Goal: Task Accomplishment & Management: Use online tool/utility

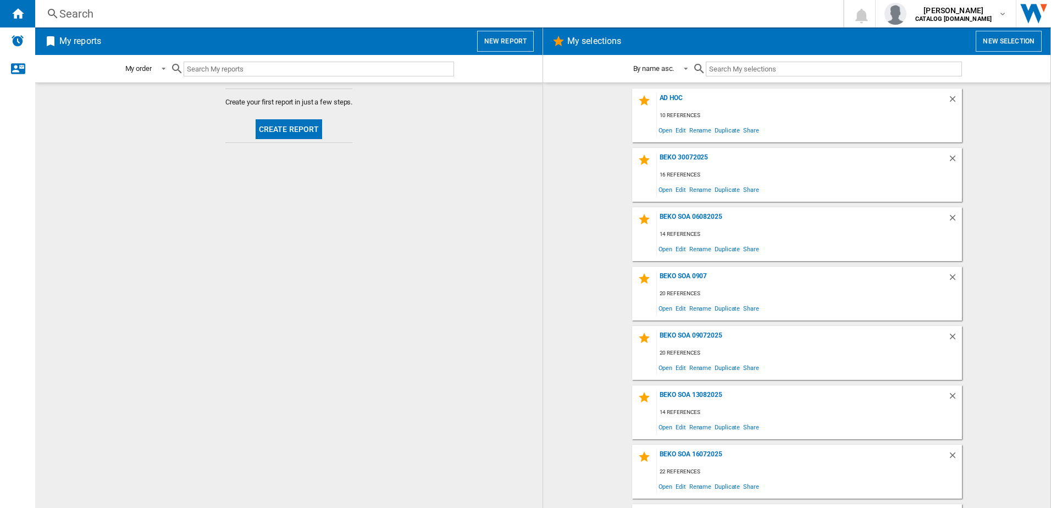
click at [1013, 43] on button "New selection" at bounding box center [1009, 41] width 66 height 21
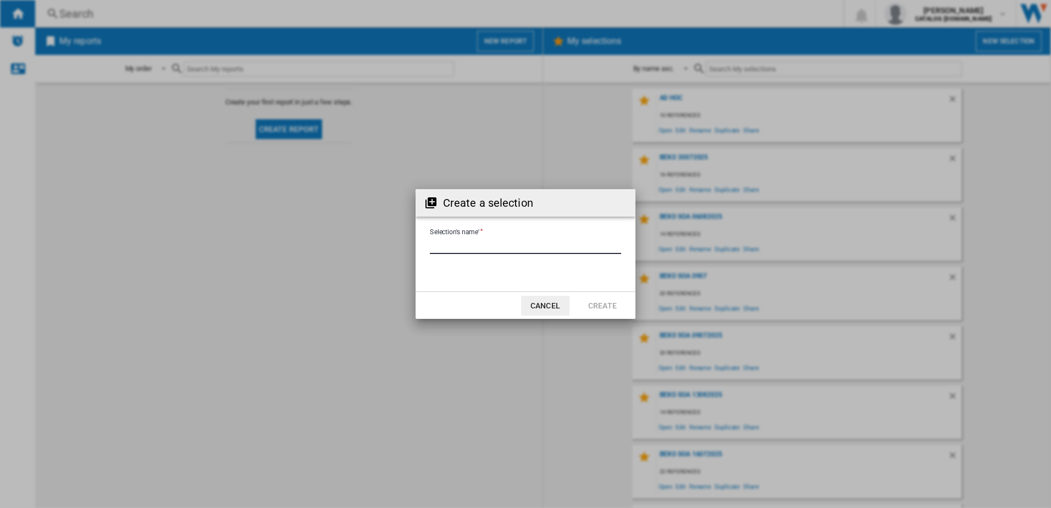
click at [512, 248] on input "Selection's name'" at bounding box center [525, 246] width 191 height 16
type input "**********"
click at [614, 305] on button "Create" at bounding box center [602, 306] width 48 height 20
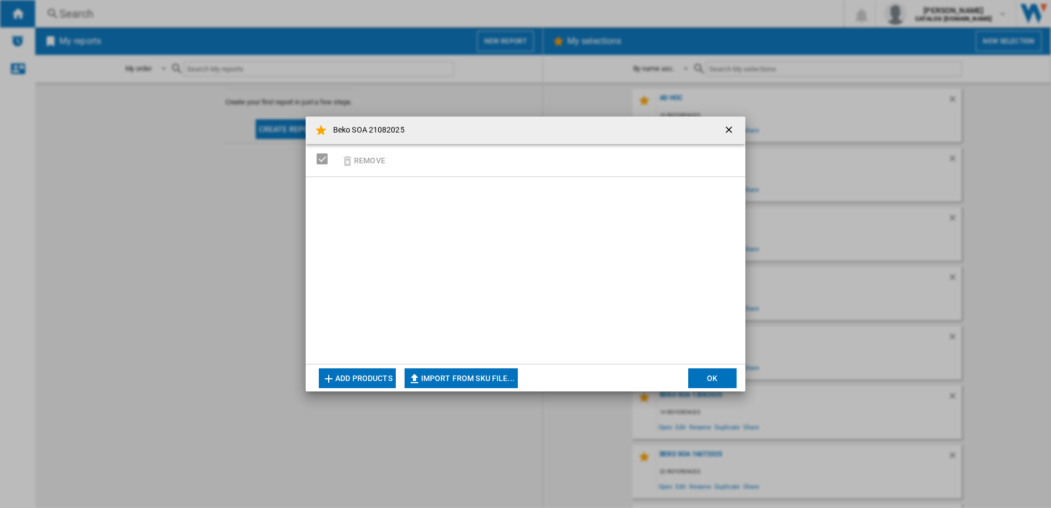
click at [473, 373] on button "Import from SKU file..." at bounding box center [461, 378] width 113 height 20
type input "**********"
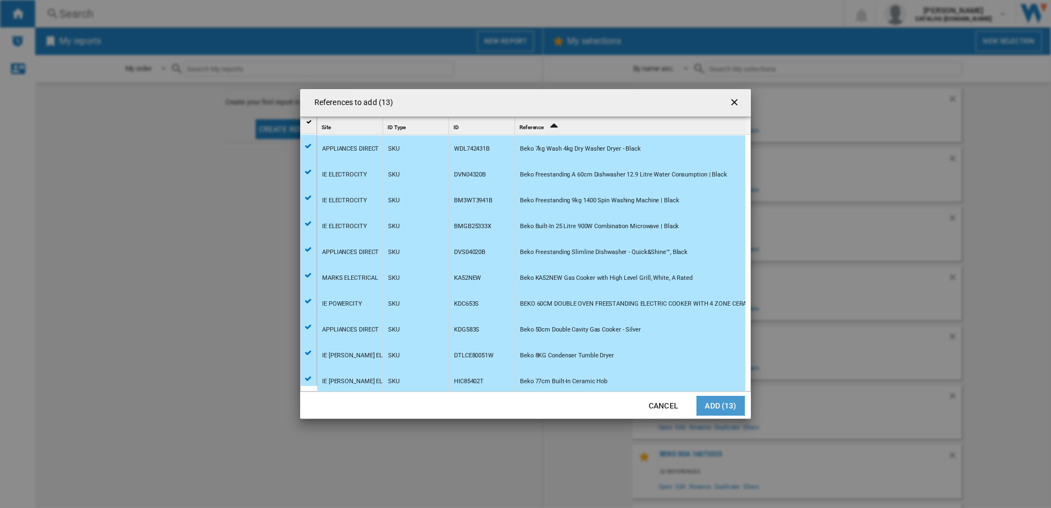
click at [708, 409] on button "Add (13)" at bounding box center [721, 406] width 48 height 20
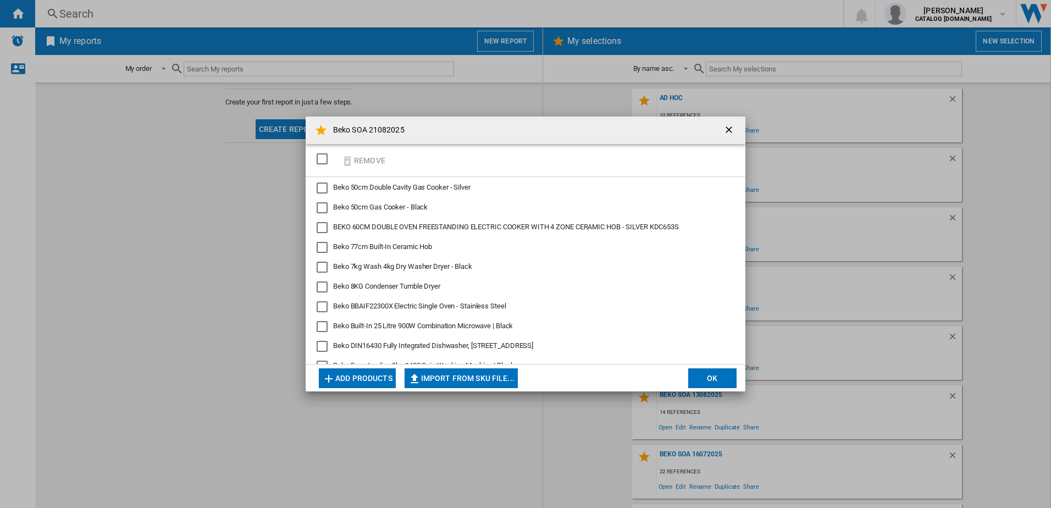
click at [706, 378] on button "OK" at bounding box center [712, 378] width 48 height 20
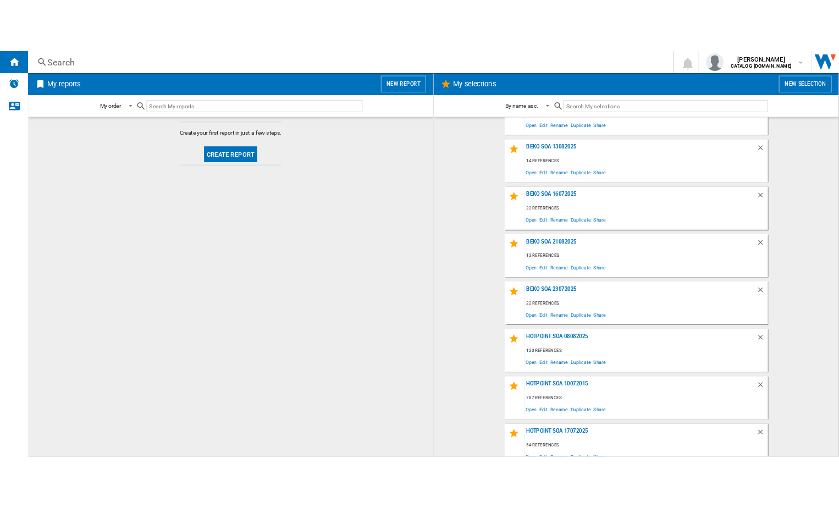
scroll to position [406, 0]
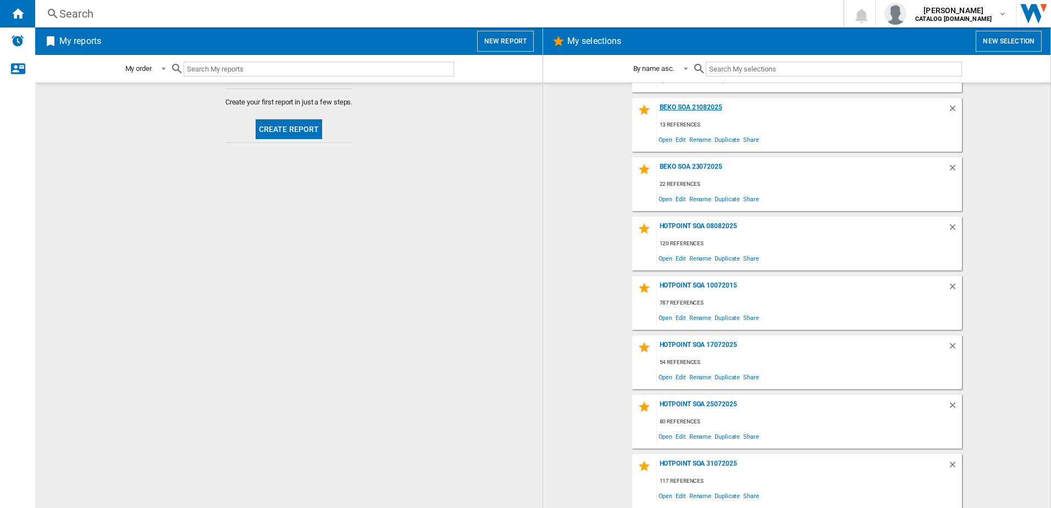
click at [691, 108] on div "Beko SOA 21082025" at bounding box center [802, 110] width 291 height 15
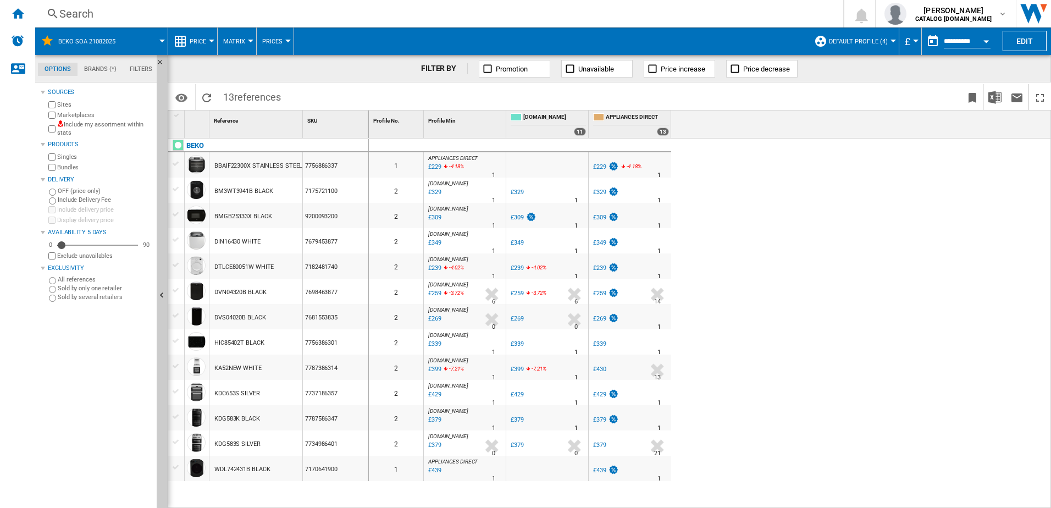
click at [891, 40] on div at bounding box center [893, 41] width 5 height 3
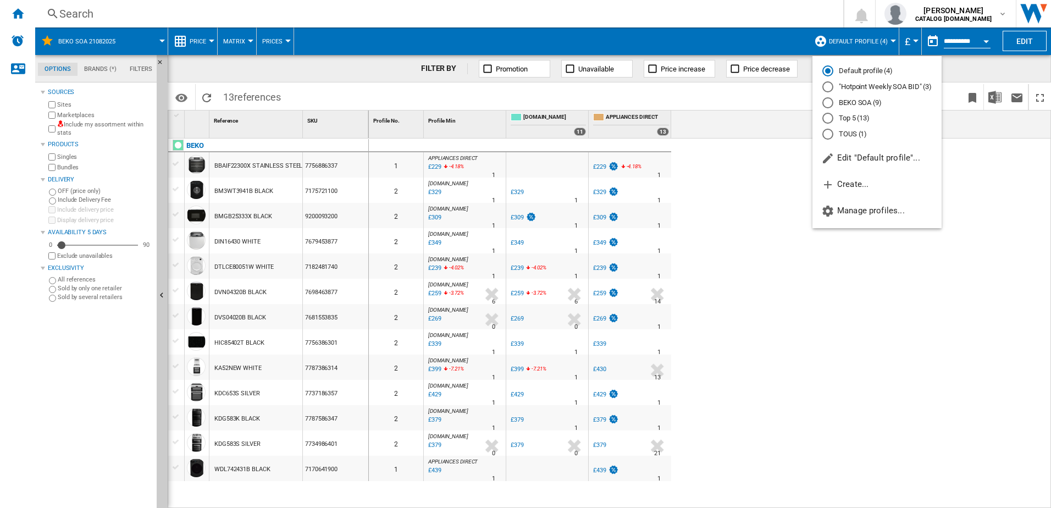
click at [847, 102] on md-radio-button "BEKO SOA (9)" at bounding box center [877, 102] width 109 height 10
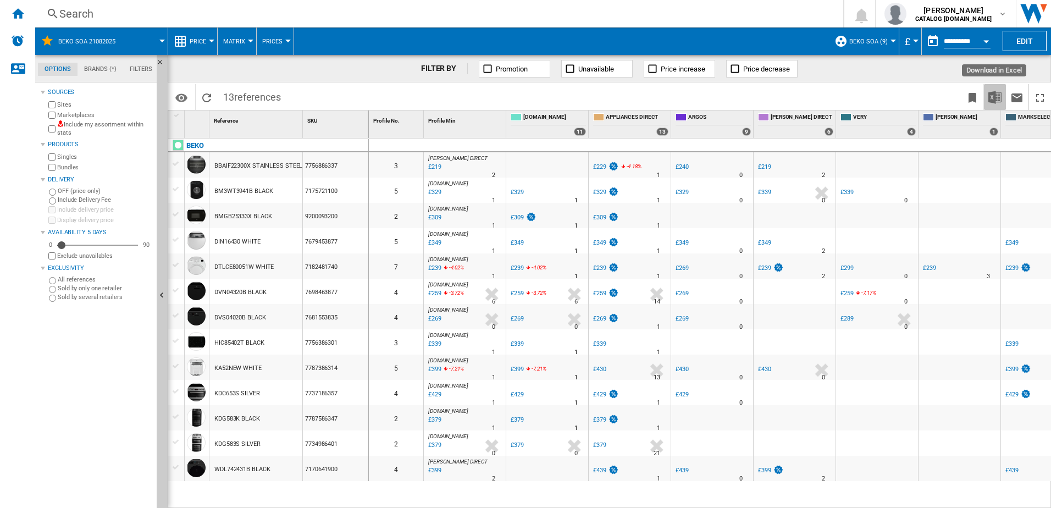
click at [986, 97] on button "Download in Excel" at bounding box center [995, 97] width 22 height 26
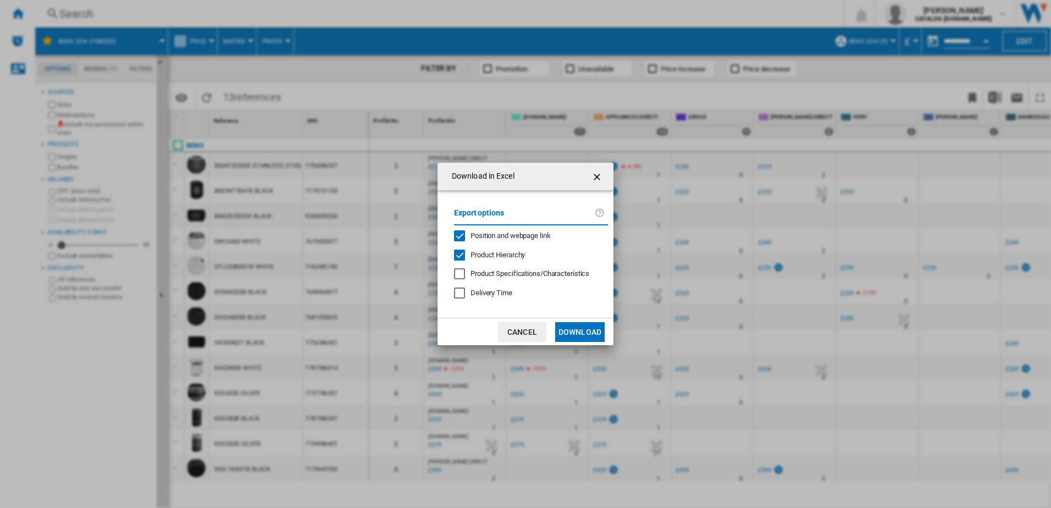
click at [575, 331] on button "Download" at bounding box center [579, 332] width 49 height 20
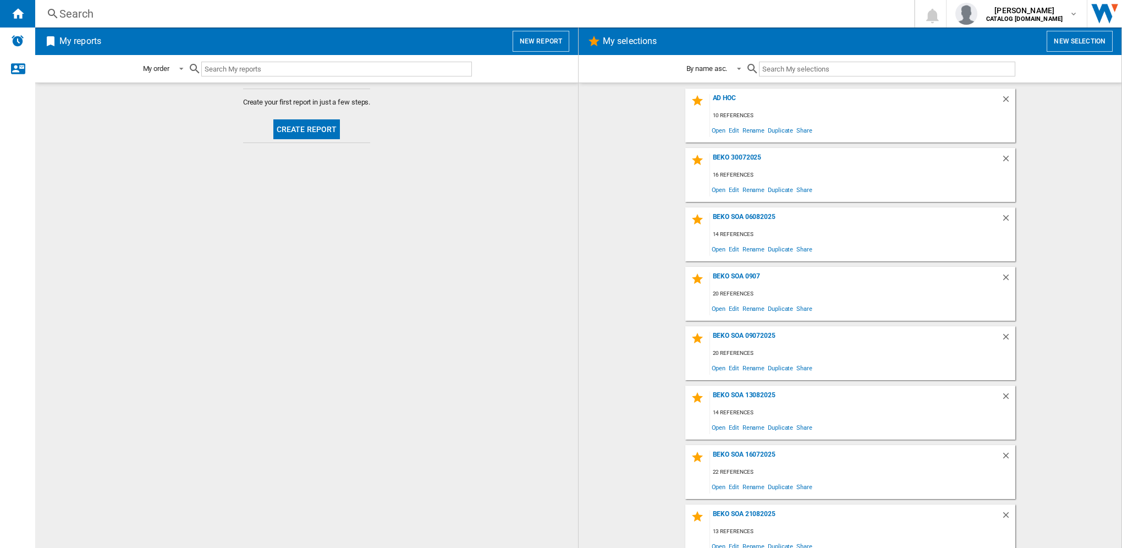
drag, startPoint x: 126, startPoint y: 15, endPoint x: 65, endPoint y: 18, distance: 61.1
click at [65, 18] on div "Search" at bounding box center [472, 13] width 826 height 15
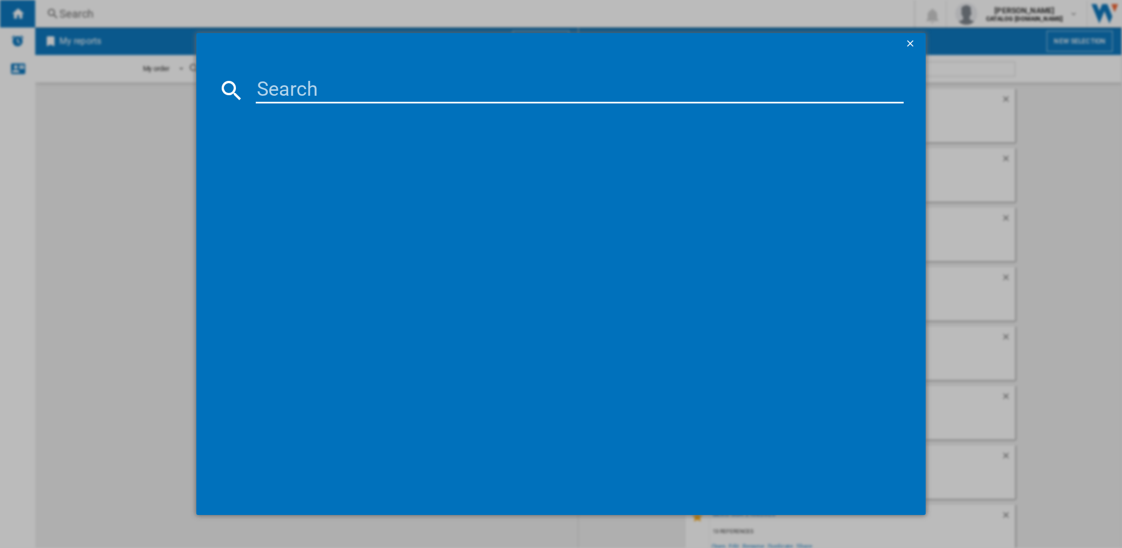
paste input "BBIF22300B"
type input "BBIF22300B"
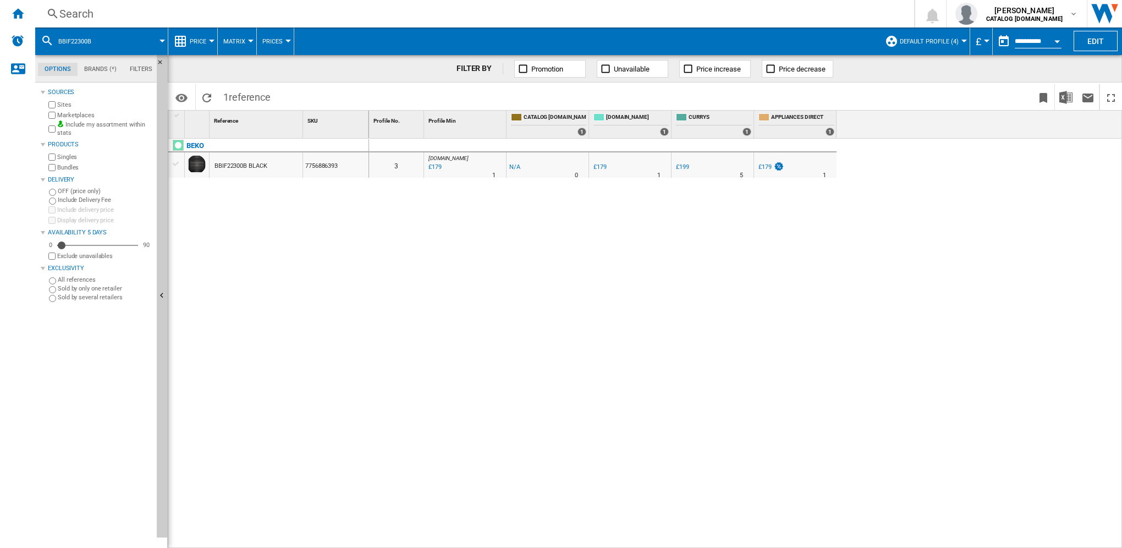
click at [931, 42] on span "Default profile (4)" at bounding box center [928, 41] width 59 height 7
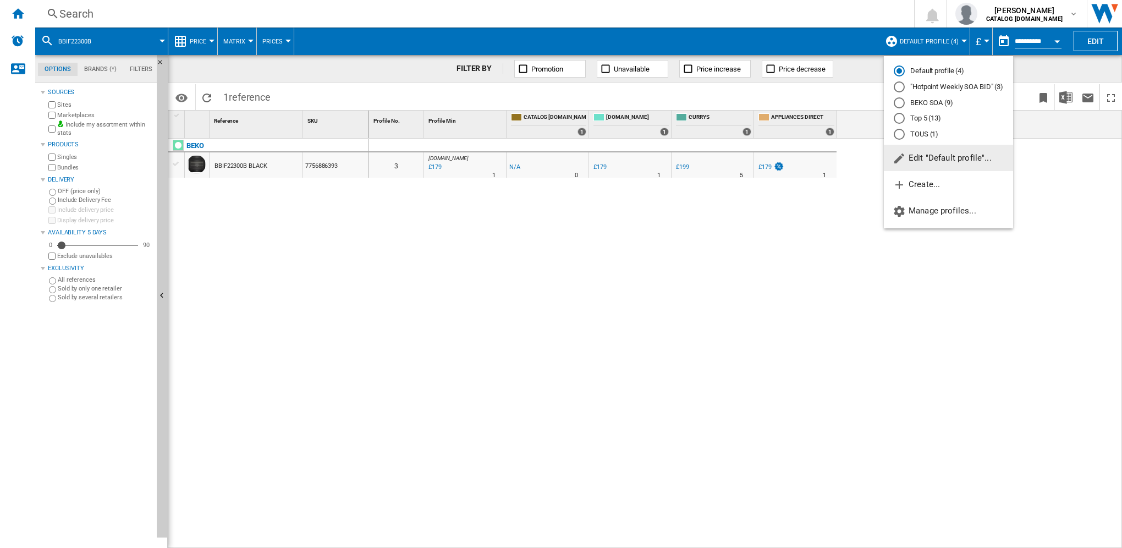
click at [937, 100] on md-radio-button "BEKO SOA (9)" at bounding box center [947, 102] width 109 height 10
